Goal: Communication & Community: Answer question/provide support

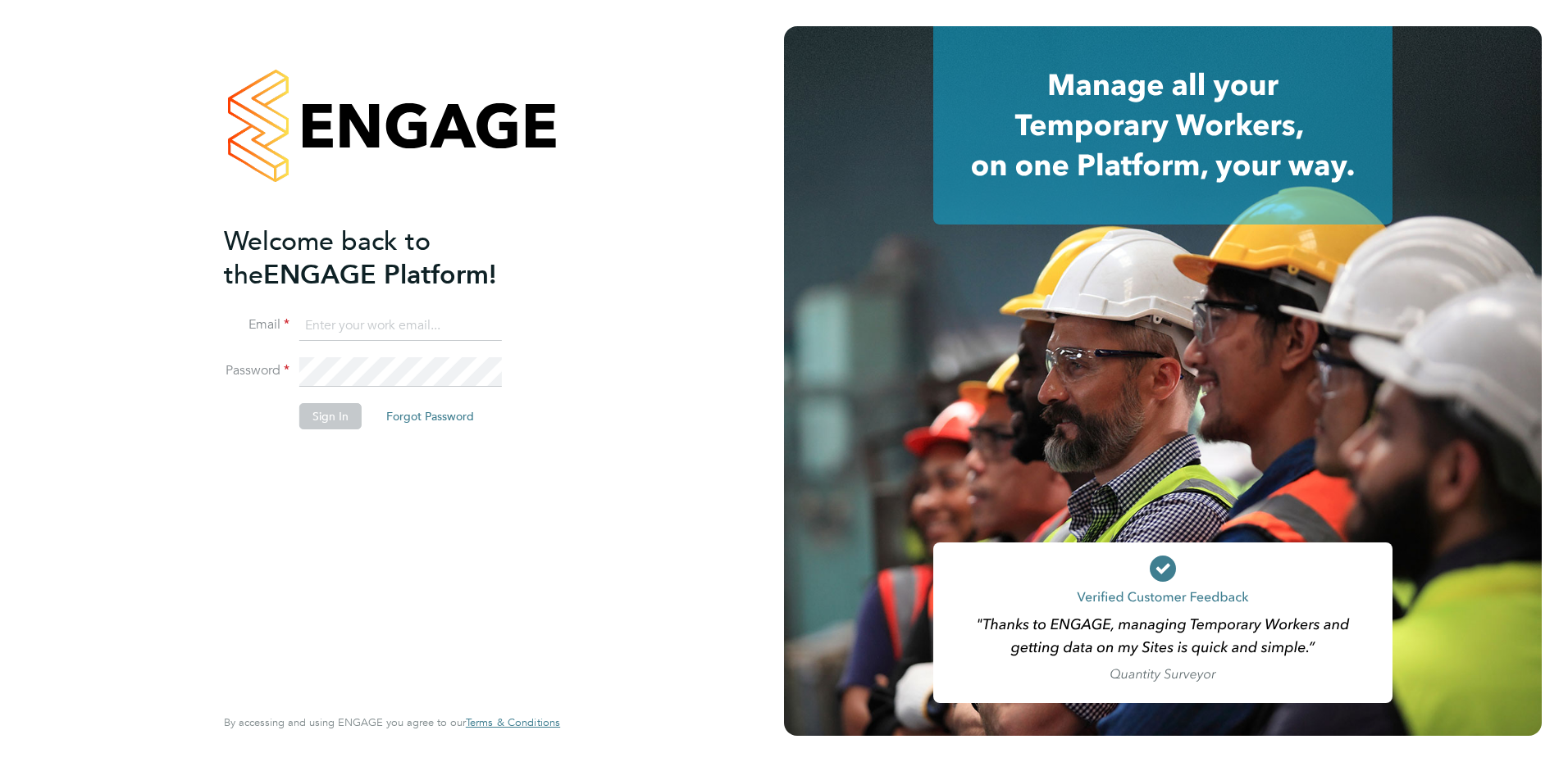
type input "Emma.Wood1@ncclondon.ac.uk"
click at [307, 410] on button "Sign In" at bounding box center [331, 416] width 63 height 27
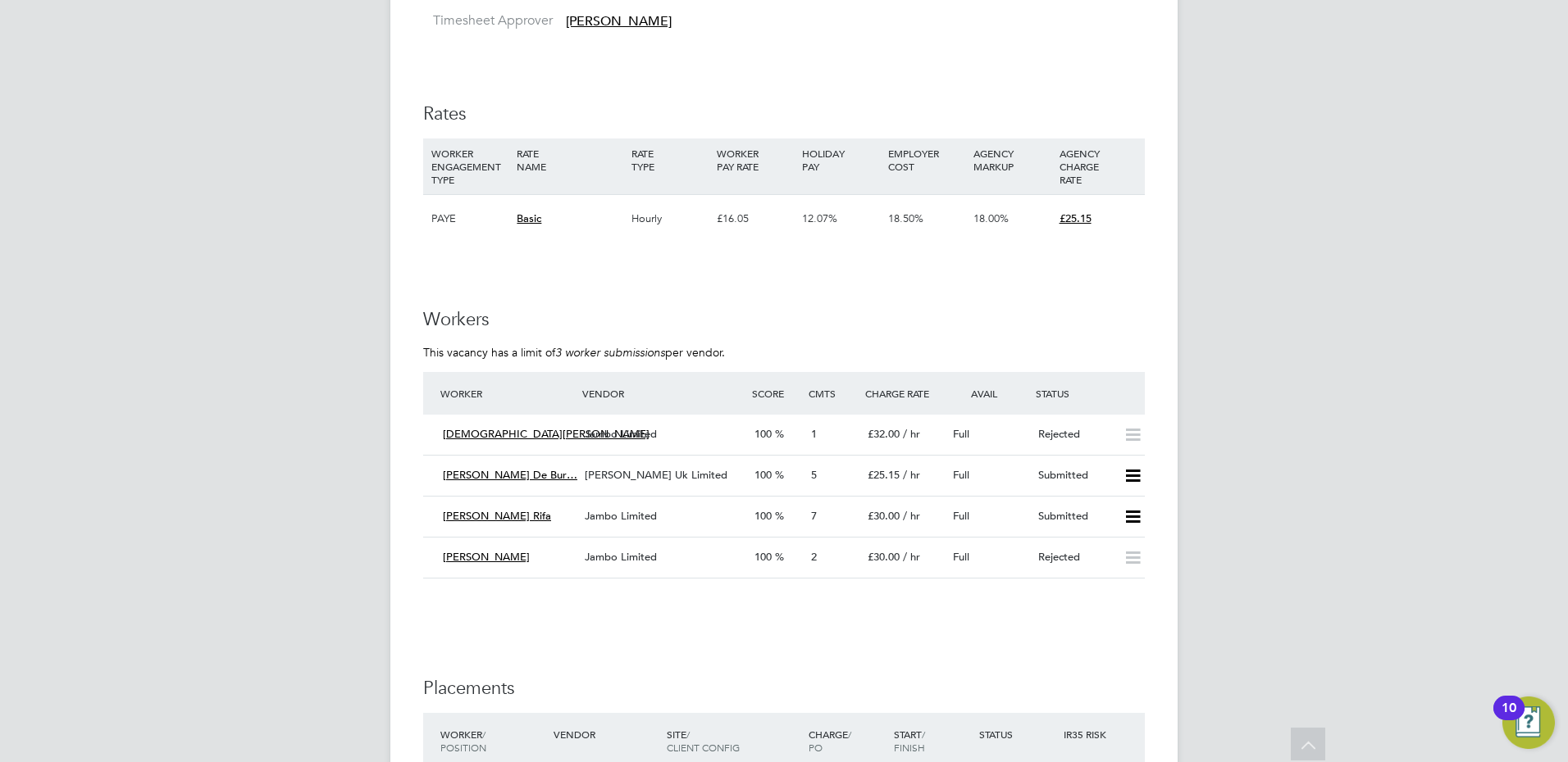
scroll to position [3361, 0]
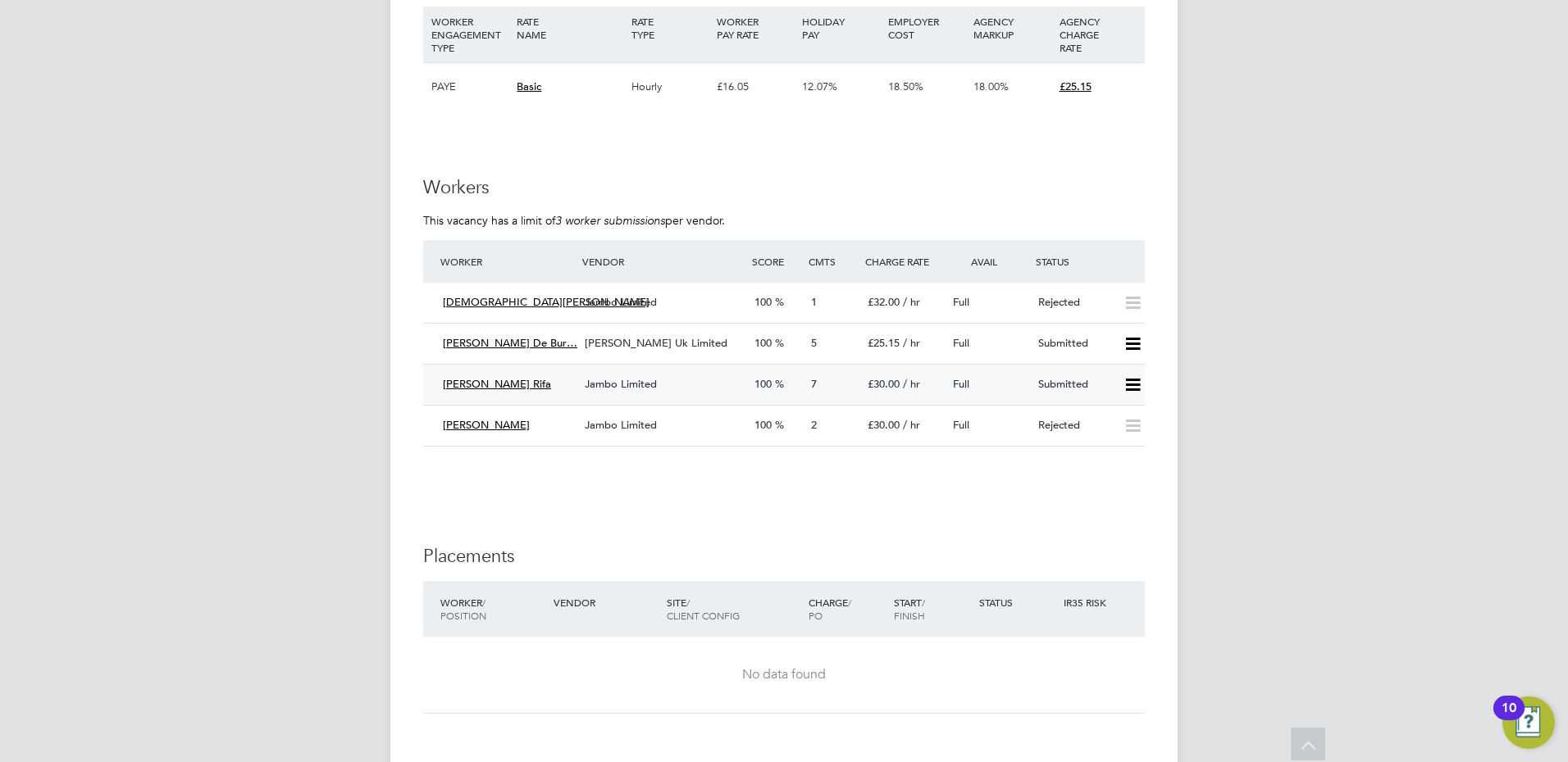
click at [591, 398] on div "Jambo Limited" at bounding box center [663, 384] width 170 height 27
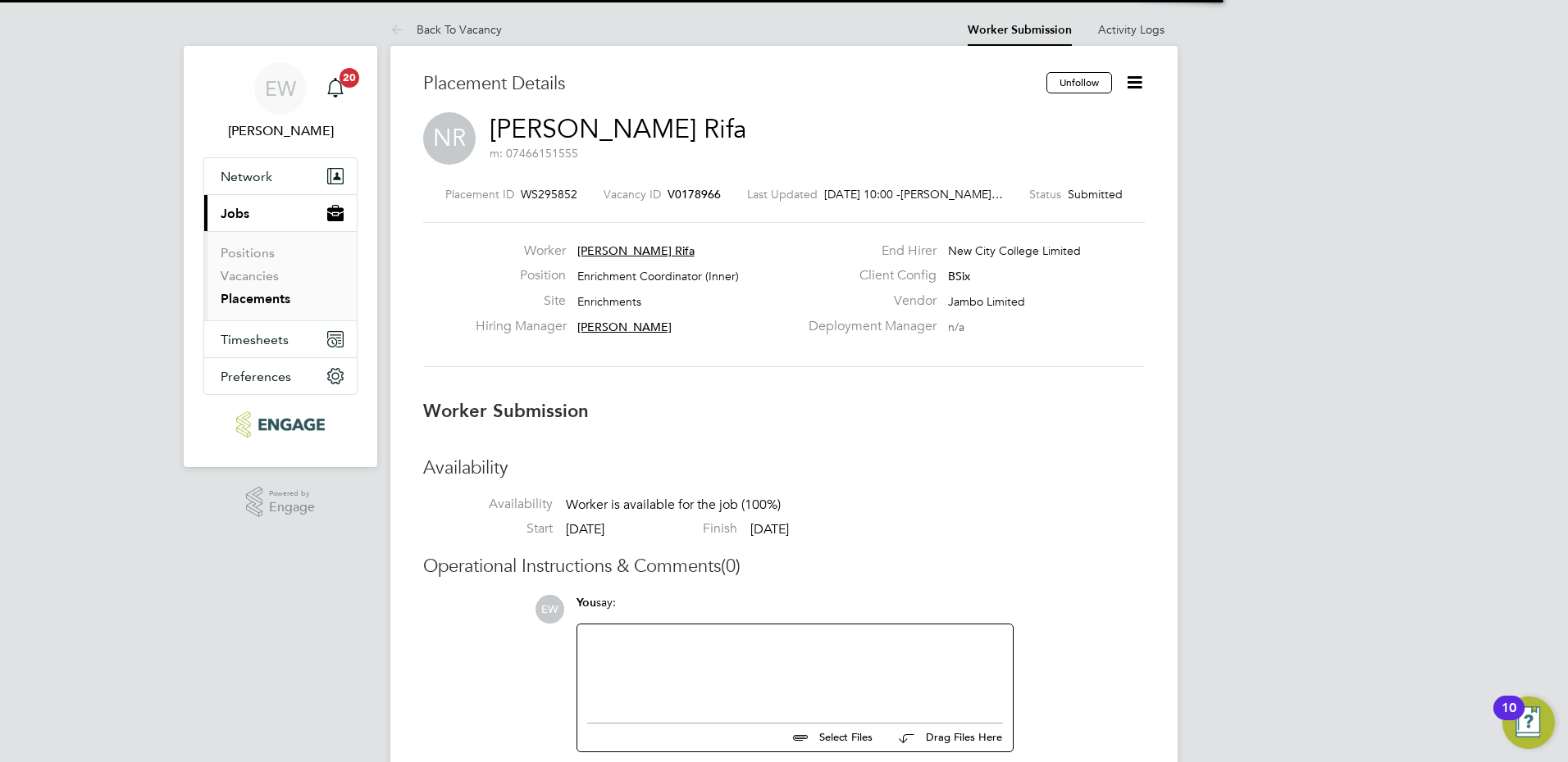
scroll to position [8, 8]
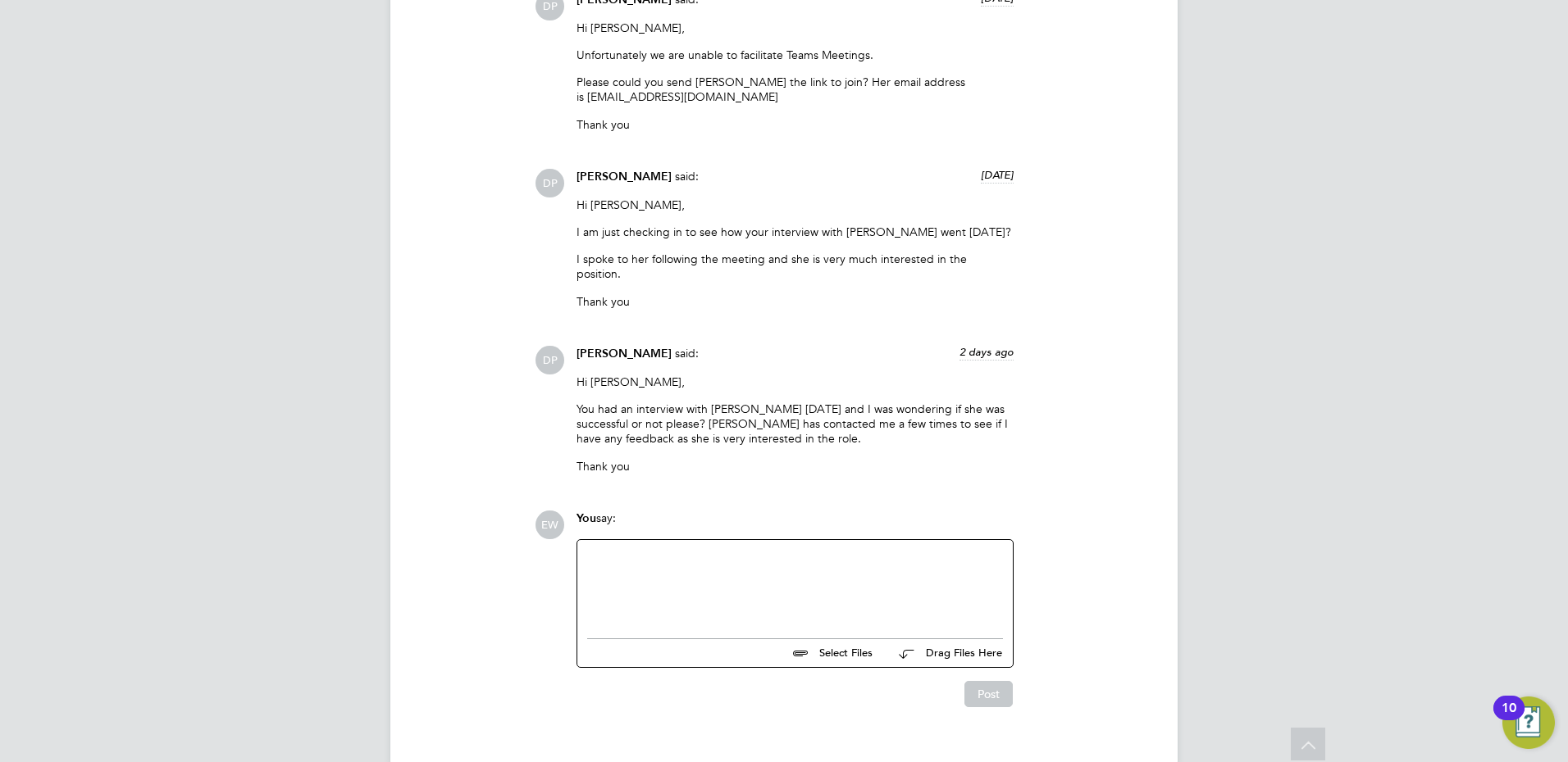
click at [706, 586] on div at bounding box center [795, 585] width 416 height 71
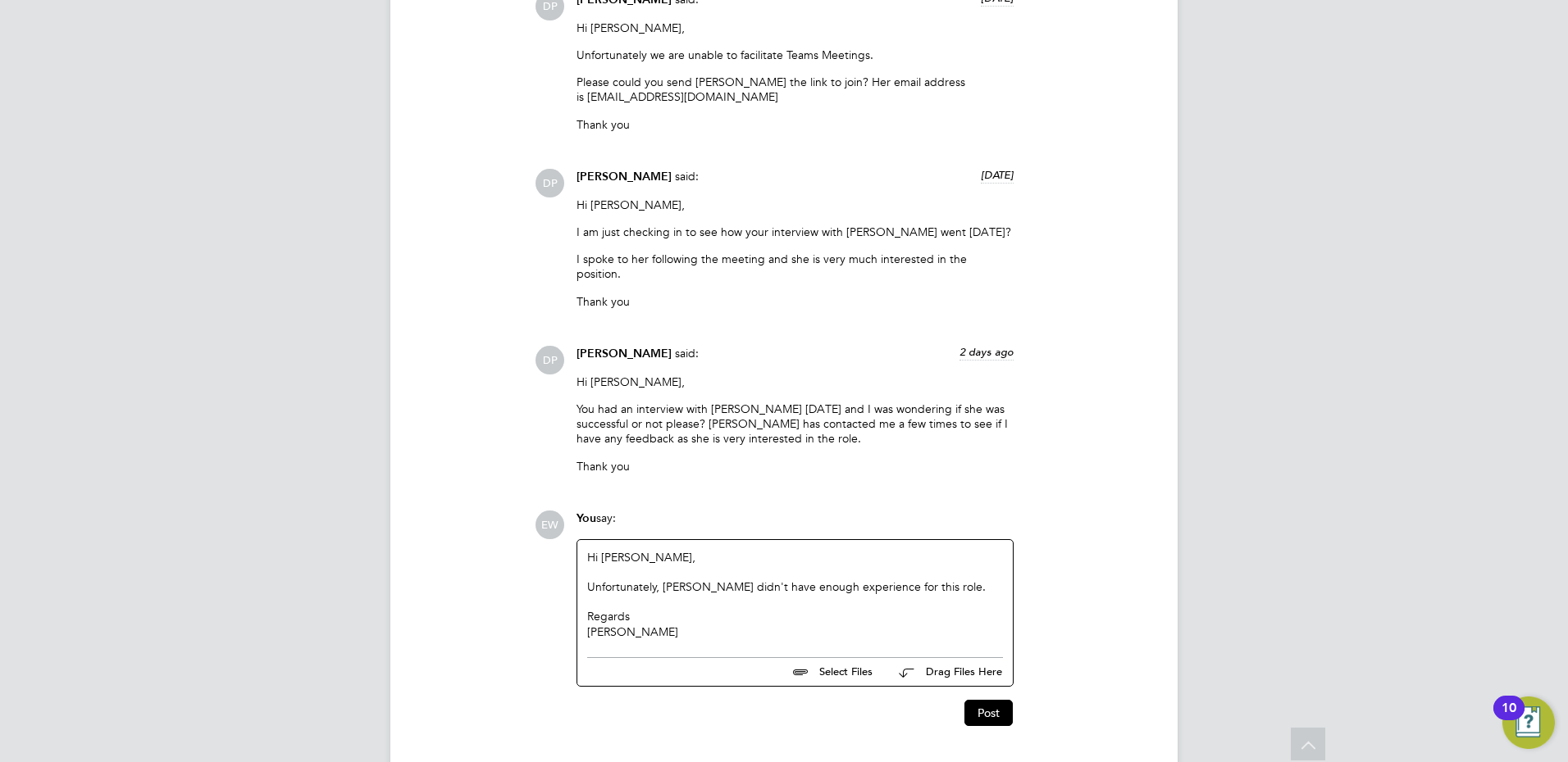
click at [966, 580] on div "Unfortunately, Nuzhat didn't have enough experience for this role." at bounding box center [795, 587] width 416 height 15
click at [986, 700] on button "Post" at bounding box center [989, 713] width 49 height 27
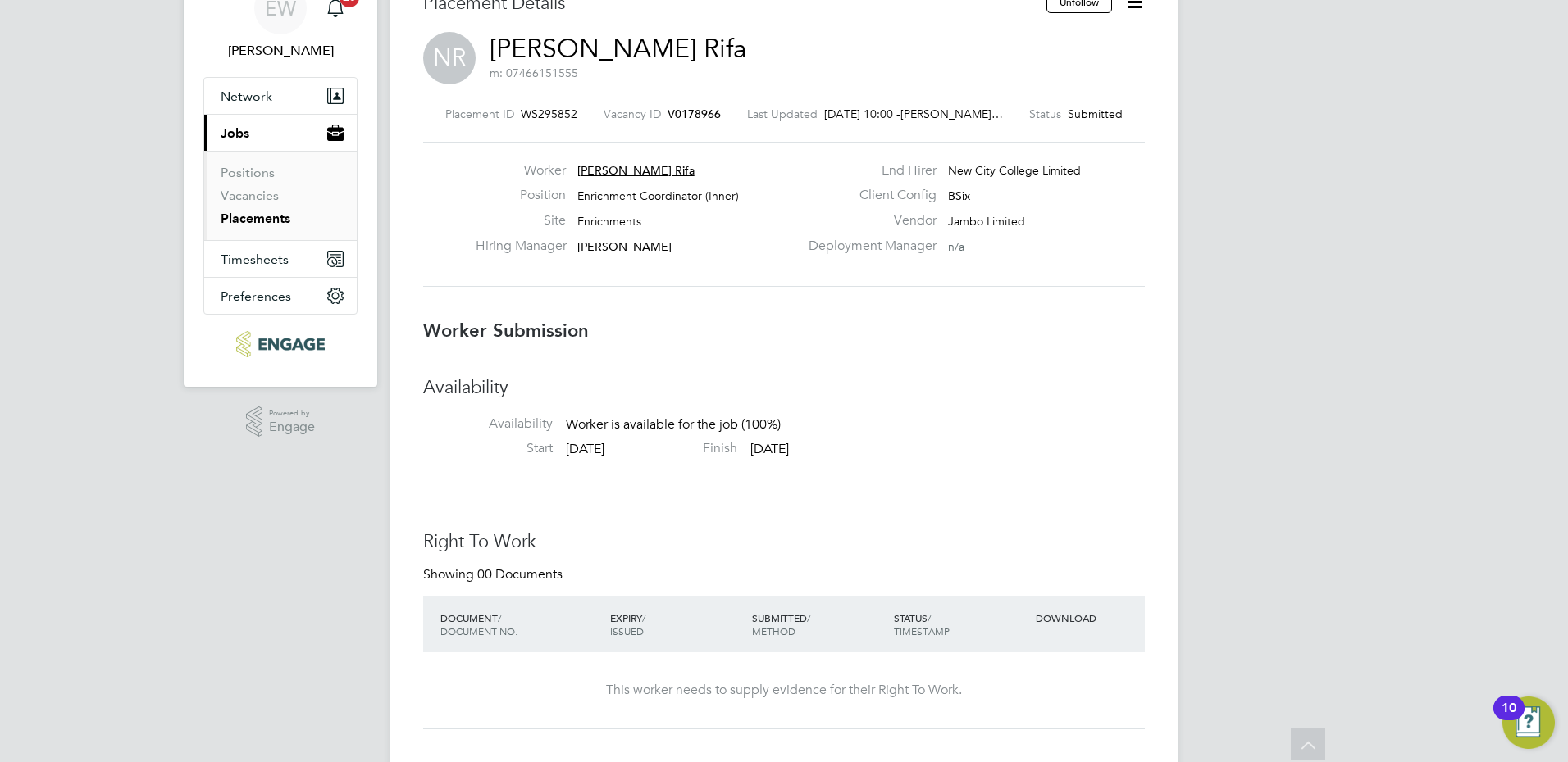
scroll to position [0, 0]
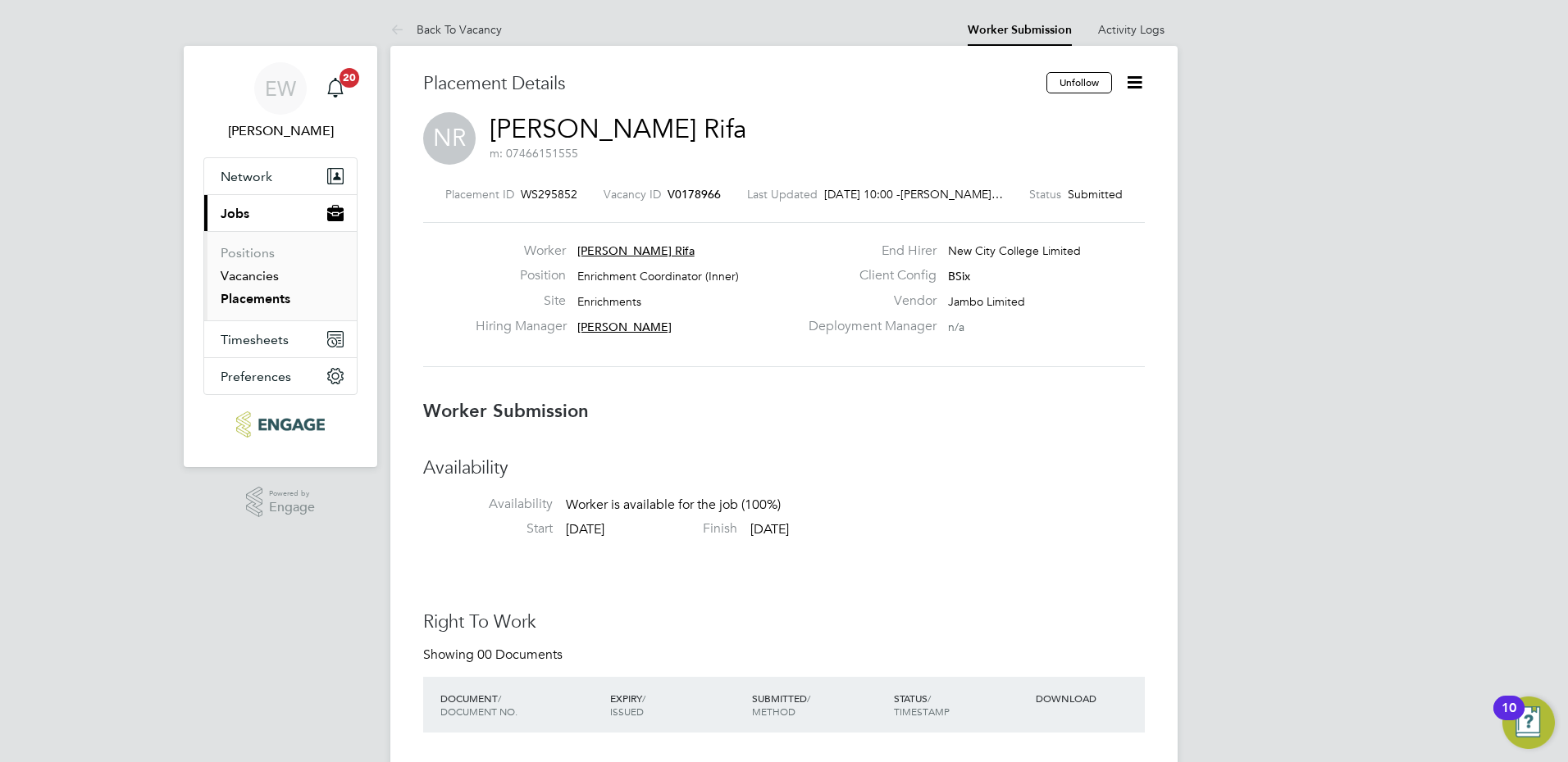
click at [233, 277] on link "Vacancies" at bounding box center [249, 276] width 58 height 16
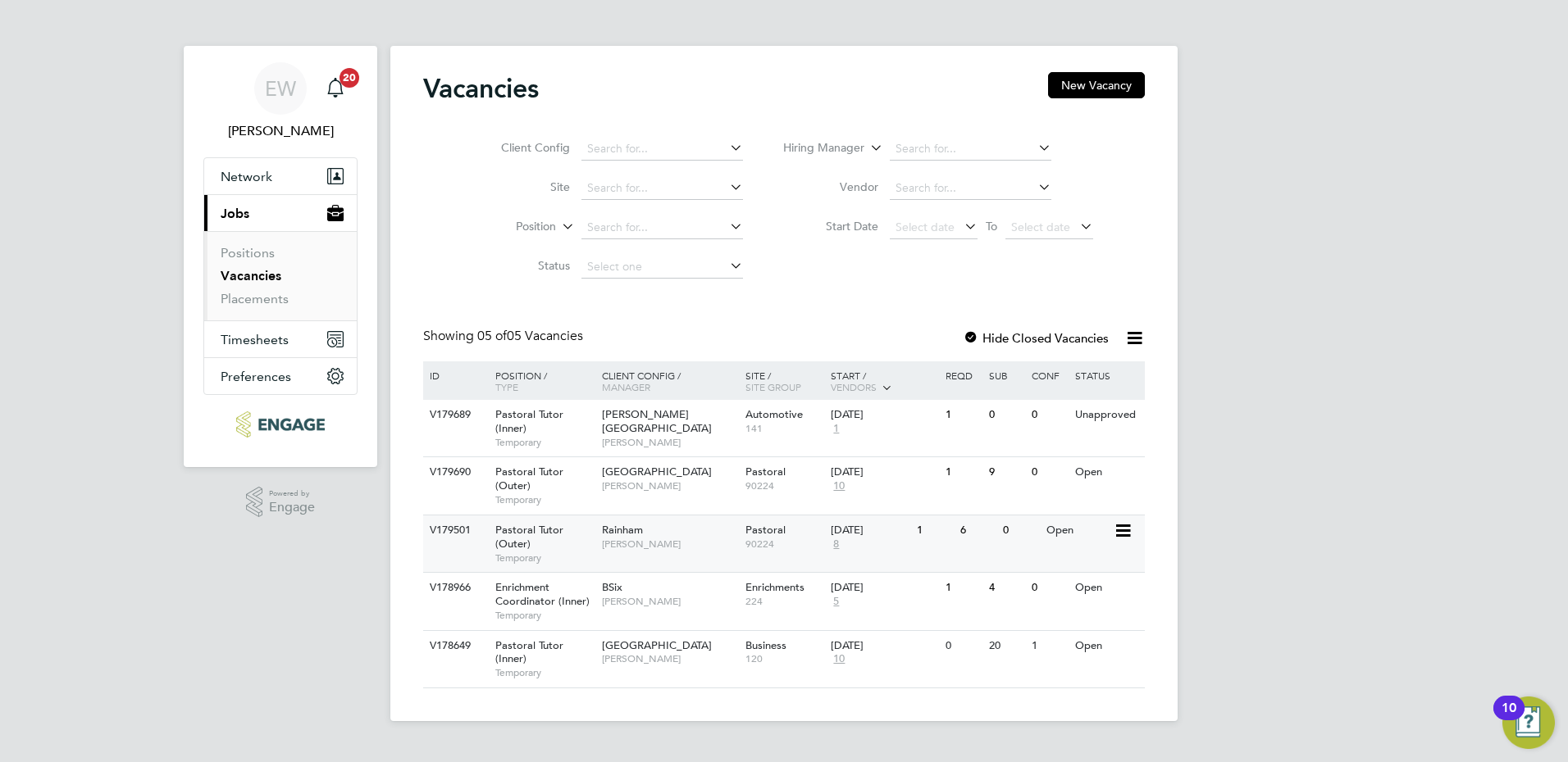
click at [658, 539] on span "[PERSON_NAME]" at bounding box center [670, 544] width 135 height 13
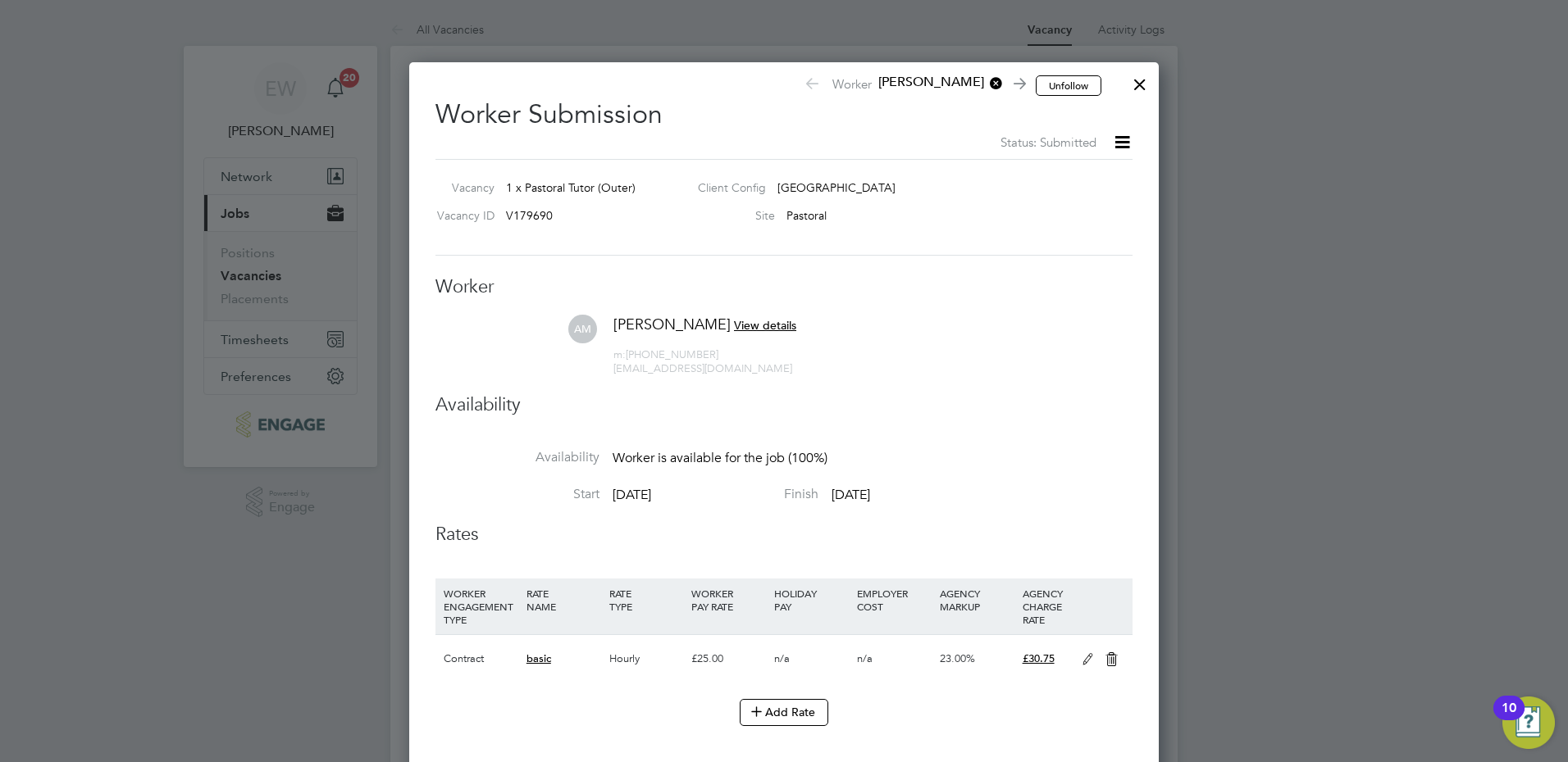
click at [1134, 85] on div at bounding box center [1140, 80] width 29 height 29
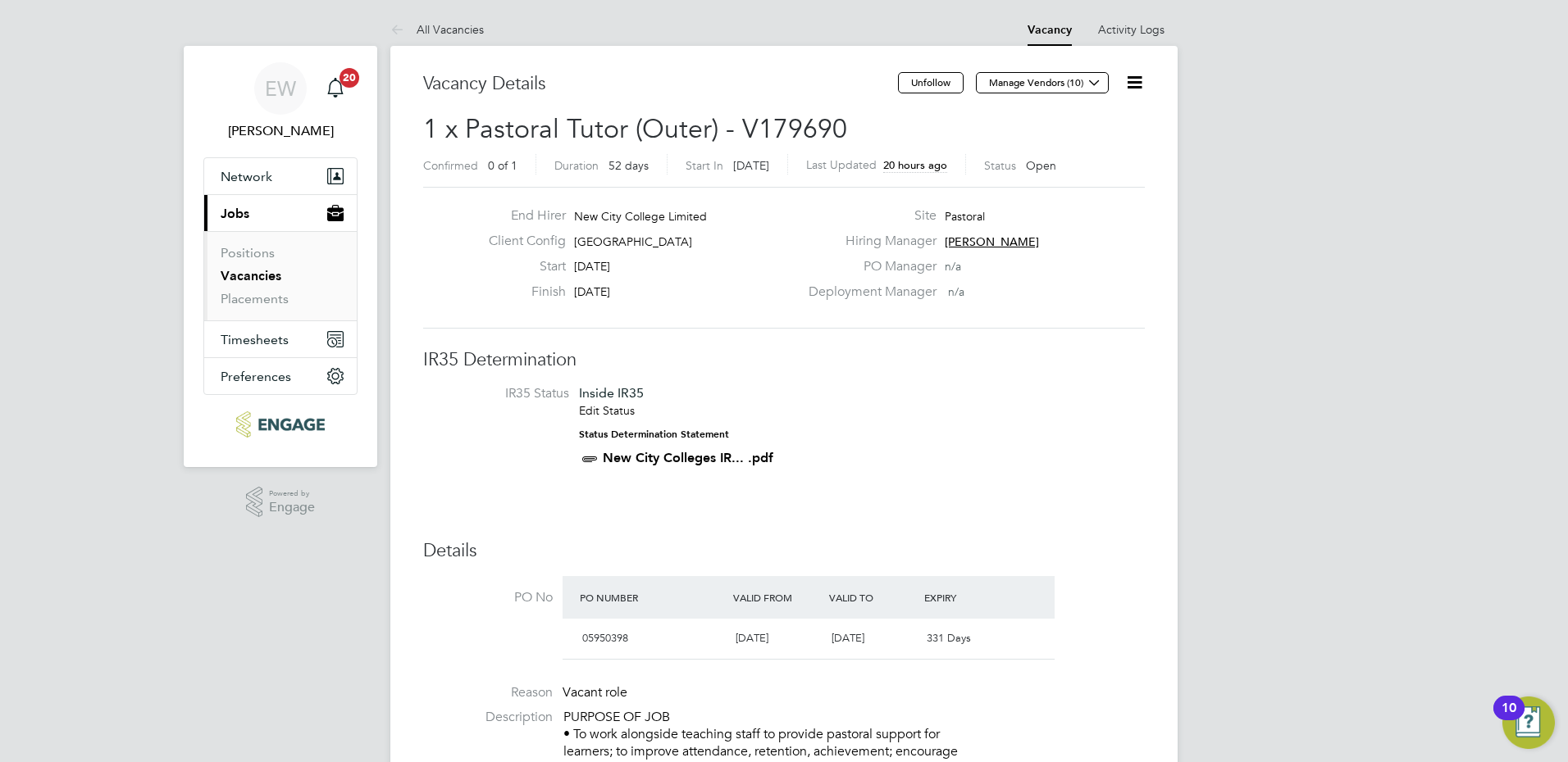
click at [264, 277] on link "Vacancies" at bounding box center [251, 276] width 61 height 16
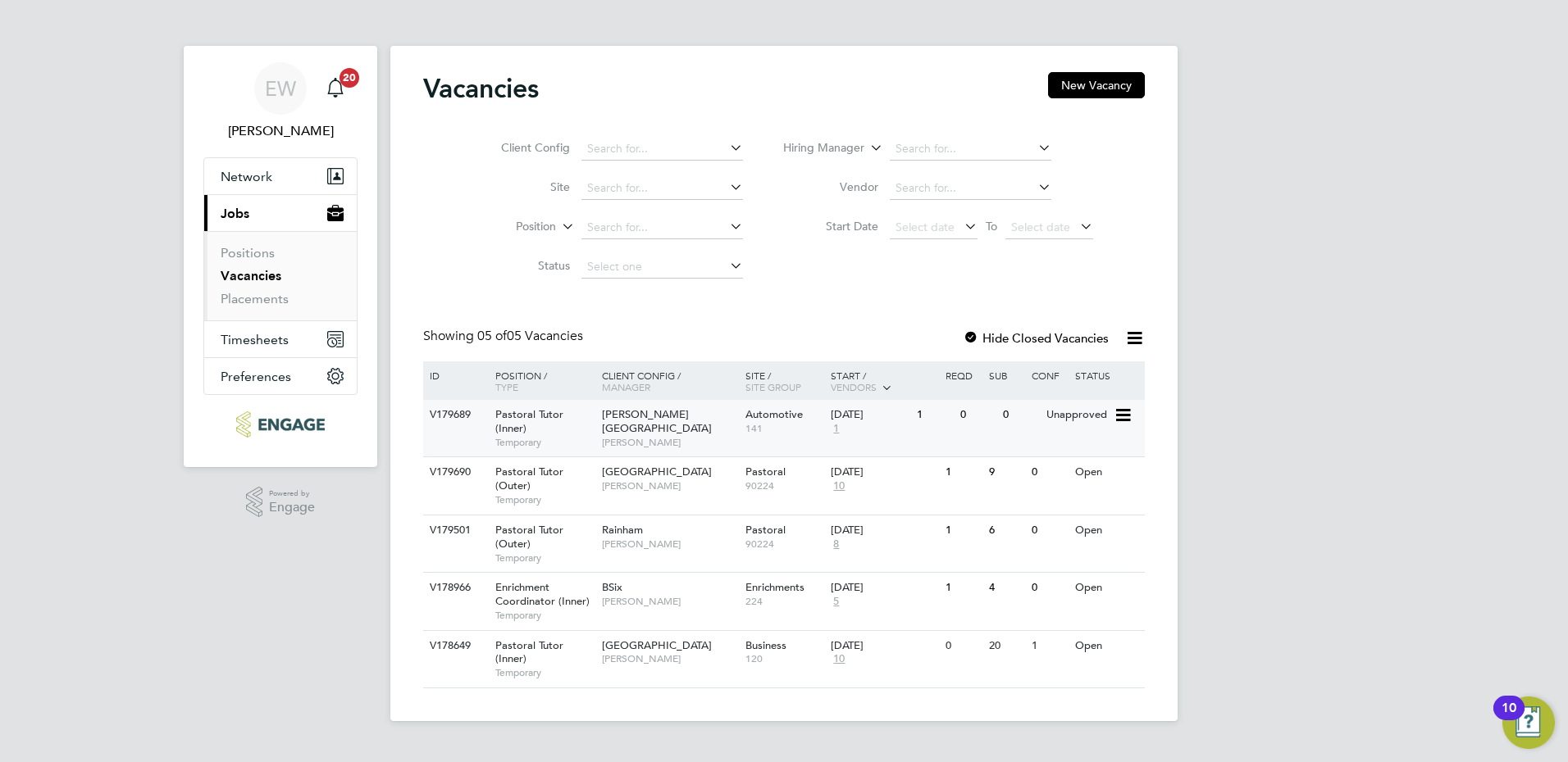
click at [702, 413] on div "Hackney Campus Emma Wood" at bounding box center [670, 428] width 143 height 57
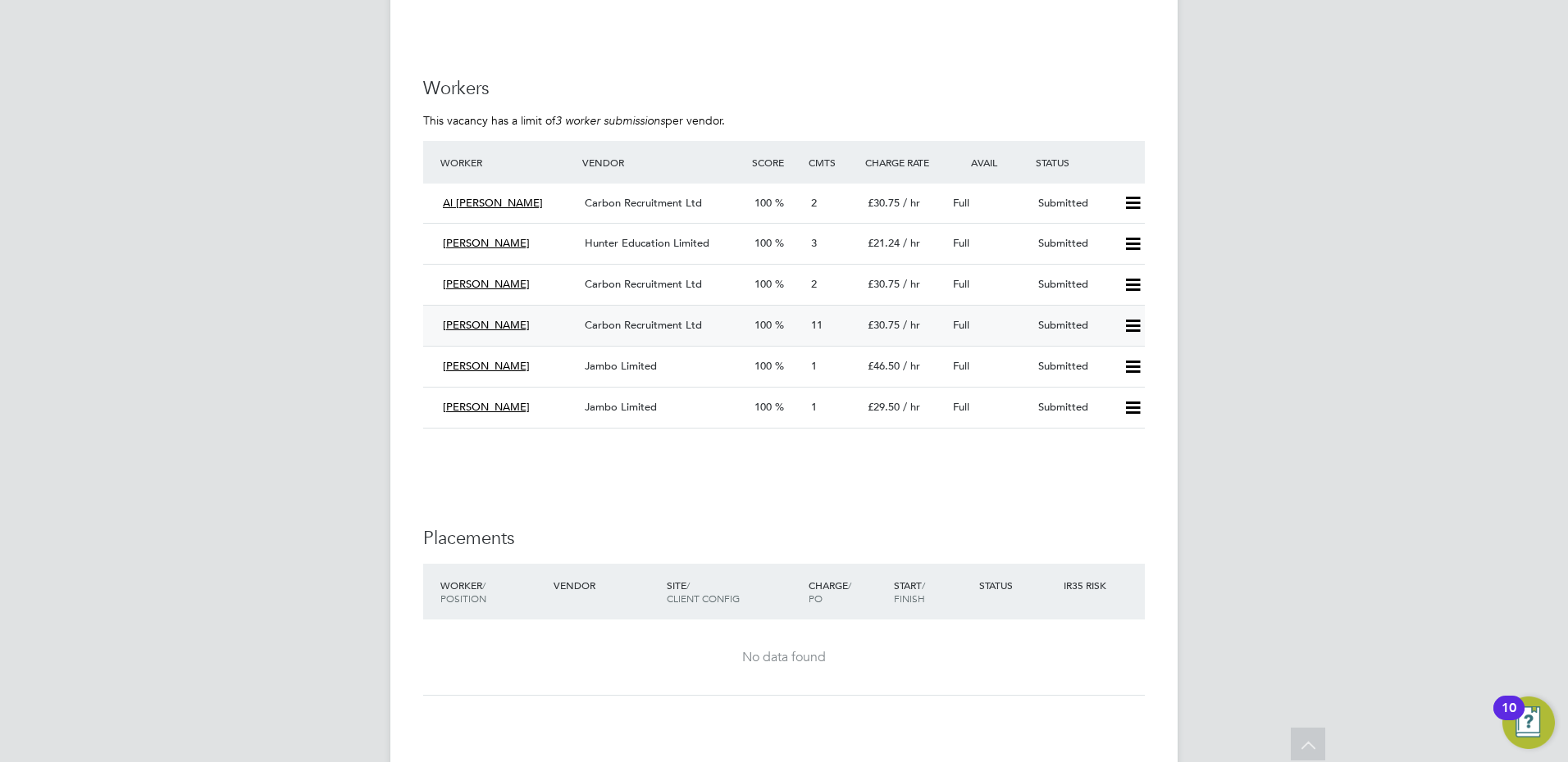
click at [640, 315] on div "Carbon Recruitment Ltd" at bounding box center [663, 325] width 170 height 27
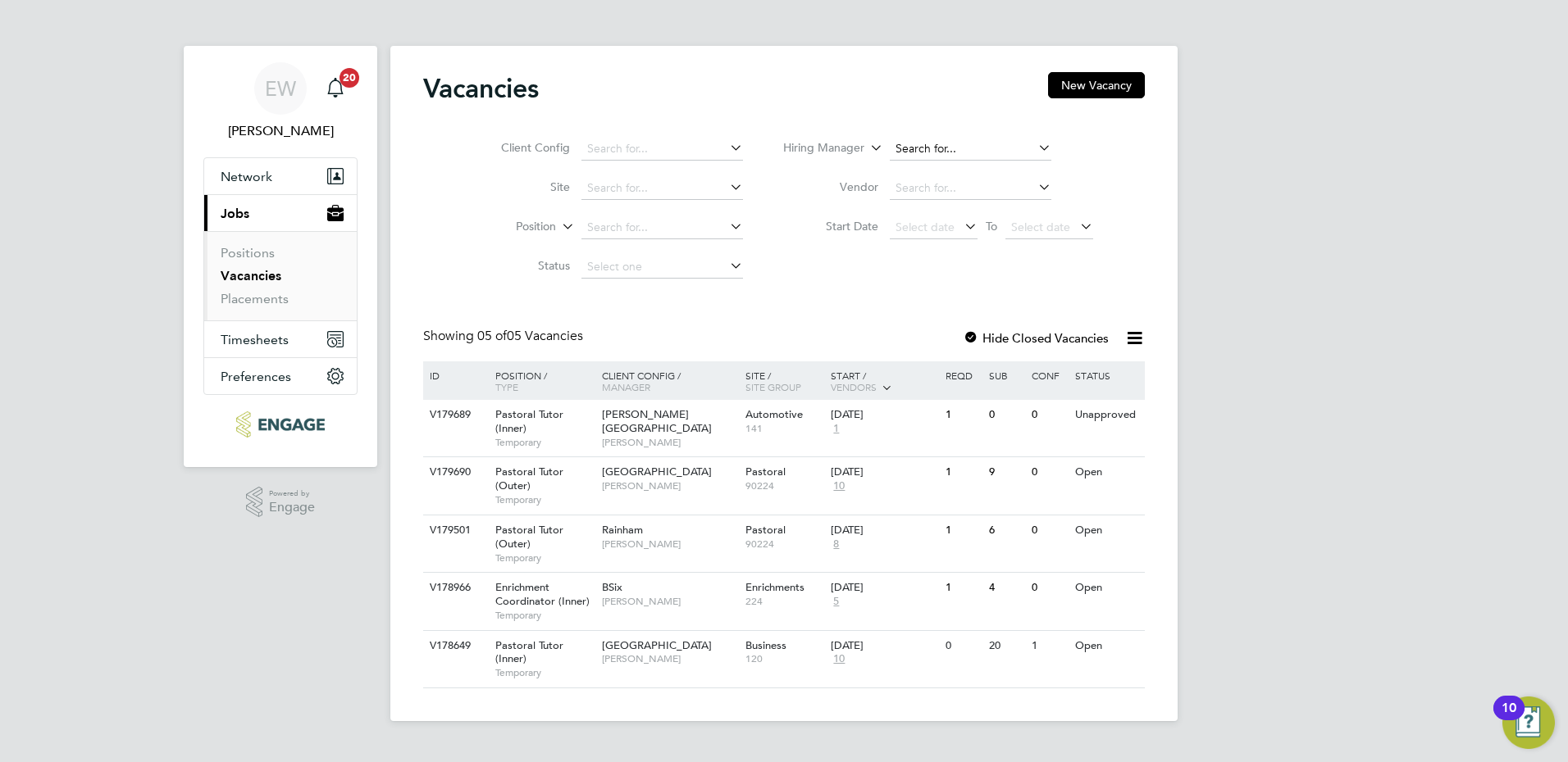
click at [941, 141] on input at bounding box center [971, 149] width 162 height 23
click at [1347, 210] on div "EW [PERSON_NAME] Notifications 20 Applications: Network Sites Workers Current p…" at bounding box center [784, 373] width 1568 height 747
click at [940, 155] on input at bounding box center [971, 149] width 162 height 23
